Goal: Transaction & Acquisition: Purchase product/service

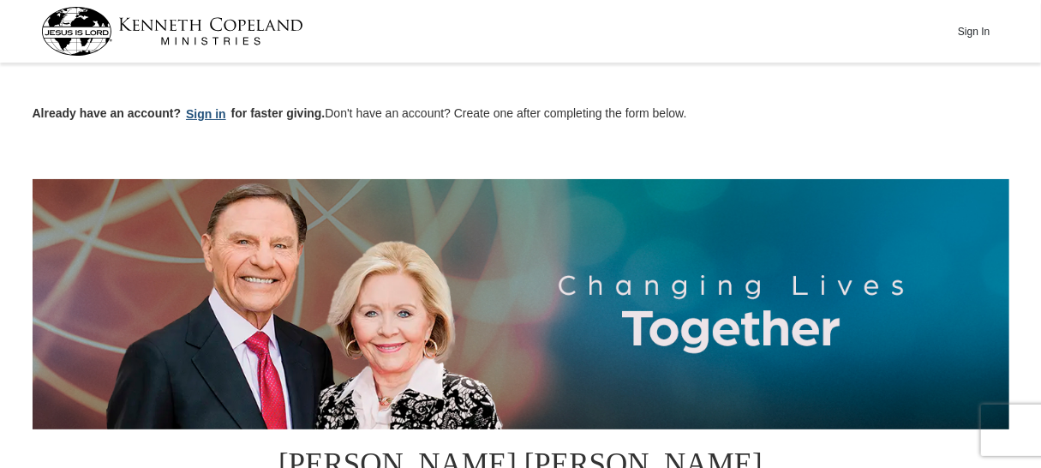
click at [196, 111] on button "Sign in" at bounding box center [206, 115] width 51 height 20
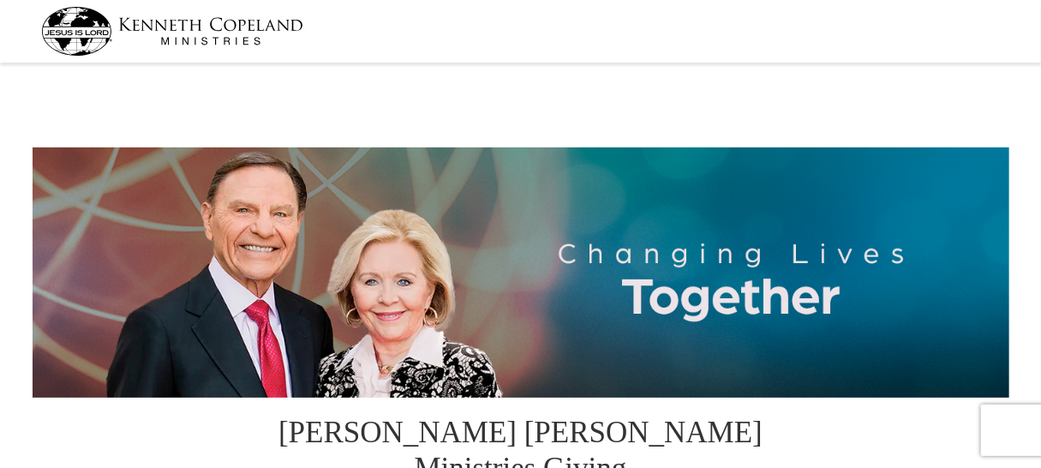
select select "AZ"
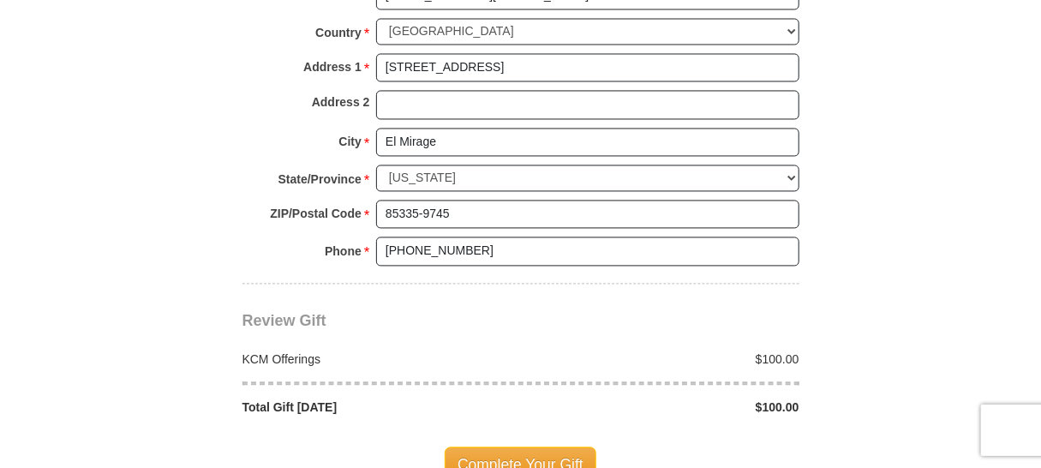
scroll to position [1428, 0]
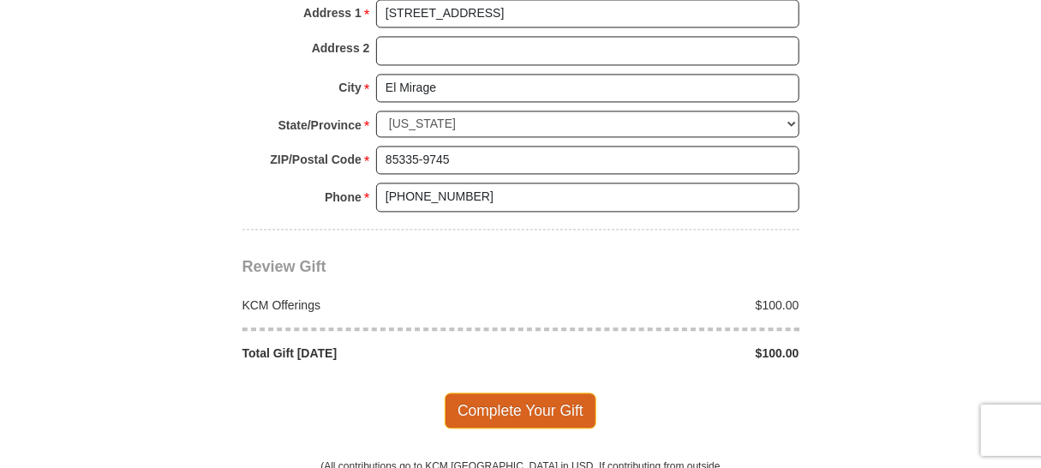
click at [535, 393] on span "Complete Your Gift" at bounding box center [521, 411] width 152 height 36
